Goal: Task Accomplishment & Management: Use online tool/utility

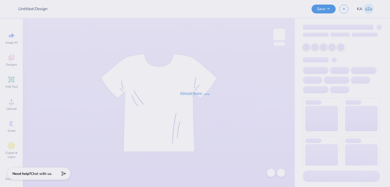
type input "Parents Weekend"
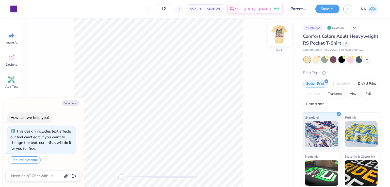
click at [276, 37] on img at bounding box center [279, 34] width 20 height 20
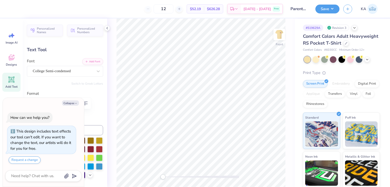
type textarea "x"
type input "9.19"
type input "3.15"
type input "13.94"
type textarea "x"
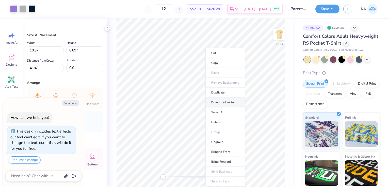
click at [219, 101] on li "Download vector" at bounding box center [226, 103] width 40 height 10
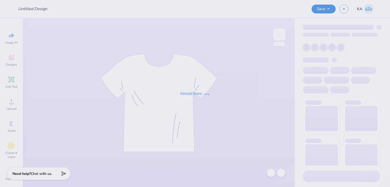
type input "Parents Weekend"
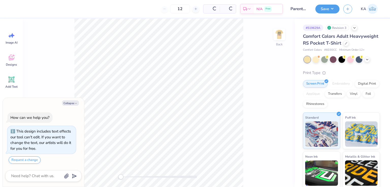
type textarea "x"
click at [274, 36] on img at bounding box center [279, 34] width 20 height 20
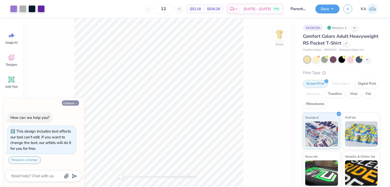
click at [74, 103] on button "Collapse" at bounding box center [70, 103] width 17 height 5
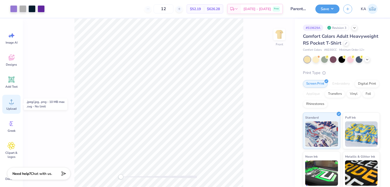
click at [16, 106] on div "Upload" at bounding box center [11, 104] width 18 height 19
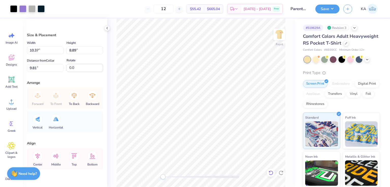
click at [272, 174] on icon at bounding box center [271, 173] width 5 height 5
click at [270, 175] on icon at bounding box center [271, 173] width 5 height 5
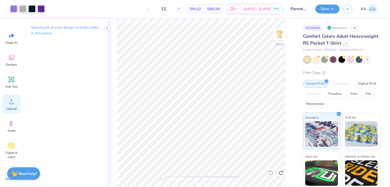
click at [12, 108] on span "Upload" at bounding box center [11, 109] width 10 height 4
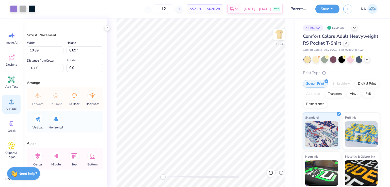
type input "10.37"
type input "4.94"
click at [50, 51] on input "10.37" at bounding box center [45, 50] width 37 height 8
type input "10.39"
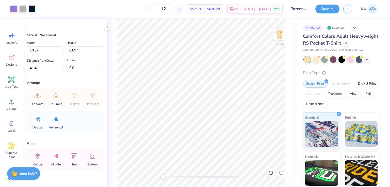
type input "14.93"
click at [44, 52] on input "10.39" at bounding box center [45, 50] width 37 height 8
paste input "7"
type input "10.37"
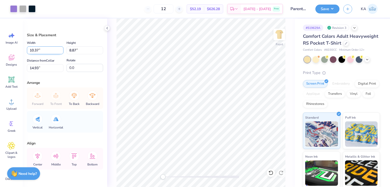
type input "8.87"
type input "14.94"
type input "8.89"
type input "4.94"
click at [47, 64] on input "4.94" at bounding box center [45, 68] width 37 height 8
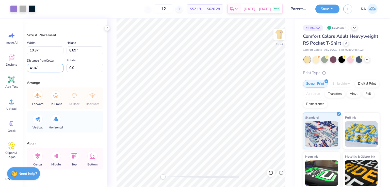
click at [47, 64] on input "4.94" at bounding box center [45, 68] width 37 height 8
type input "8.87"
click at [48, 69] on input "14.94" at bounding box center [45, 68] width 37 height 8
paste input "number"
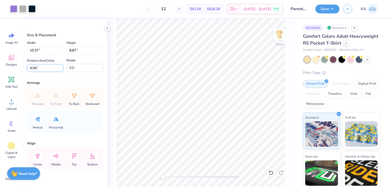
type input "4.94"
type input "8.89"
click at [39, 156] on icon at bounding box center [38, 156] width 10 height 10
click at [38, 157] on icon at bounding box center [38, 156] width 10 height 10
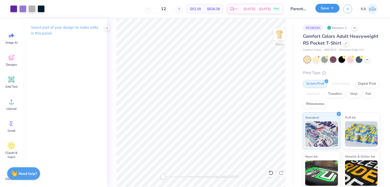
click at [334, 10] on button "Save" at bounding box center [328, 8] width 24 height 9
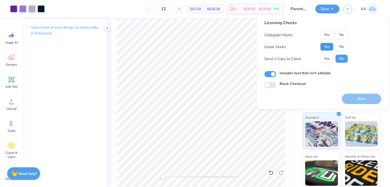
click at [321, 44] on button "Yes" at bounding box center [326, 47] width 13 height 8
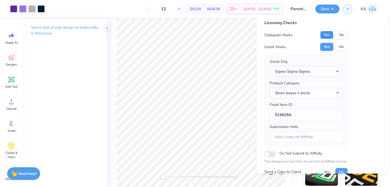
click at [325, 37] on button "Yes" at bounding box center [326, 35] width 13 height 8
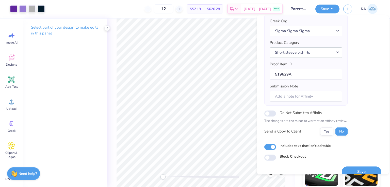
scroll to position [48, 0]
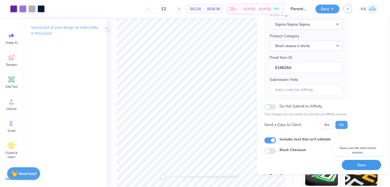
click at [356, 161] on button "Save" at bounding box center [361, 165] width 39 height 10
